Goal: Task Accomplishment & Management: Manage account settings

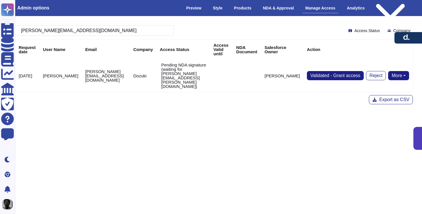
scroll to position [0, 5]
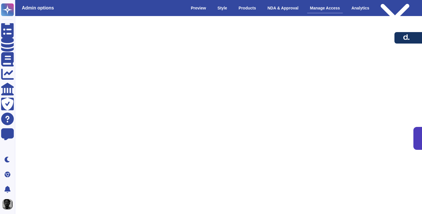
scroll to position [0, 5]
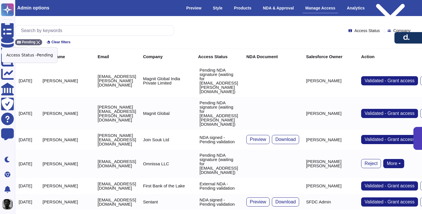
click at [40, 42] on div "Pending" at bounding box center [28, 42] width 27 height 6
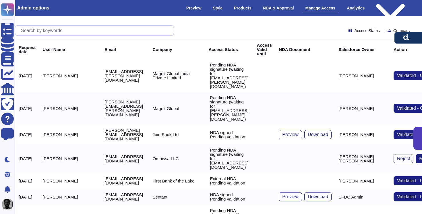
click at [55, 33] on input "text" at bounding box center [96, 31] width 156 height 10
paste input "[PERSON_NAME][EMAIL_ADDRESS][PERSON_NAME][DOMAIN_NAME]"
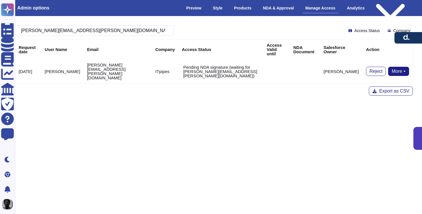
type input "[PERSON_NAME][EMAIL_ADDRESS][PERSON_NAME][DOMAIN_NAME]"
click at [187, 65] on p "Pending NDA signature (waiting for [PERSON_NAME][EMAIL_ADDRESS][PERSON_NAME][DO…" at bounding box center [221, 71] width 77 height 13
click at [403, 67] on button "More" at bounding box center [398, 71] width 21 height 9
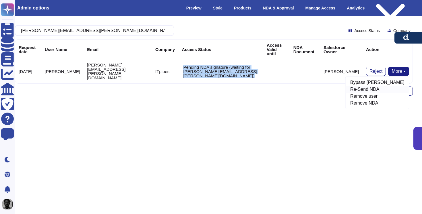
click at [388, 86] on link "Re-Send NDA" at bounding box center [377, 89] width 63 height 7
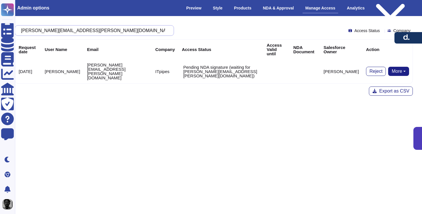
click at [57, 32] on input "[PERSON_NAME][EMAIL_ADDRESS][PERSON_NAME][DOMAIN_NAME]" at bounding box center [93, 31] width 150 height 10
type input "[DOMAIN_NAME]"
click at [78, 37] on div "[DOMAIN_NAME] Access Status Company Request date User Name Email Company Access…" at bounding box center [214, 54] width 398 height 59
click at [78, 33] on input "[DOMAIN_NAME]" at bounding box center [93, 31] width 150 height 10
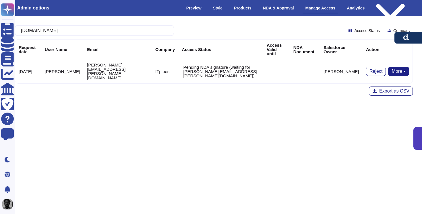
click at [186, 32] on div "[DOMAIN_NAME] Access Status Company" at bounding box center [214, 30] width 398 height 11
click at [398, 67] on button "More" at bounding box center [398, 71] width 21 height 9
